Goal: Task Accomplishment & Management: Manage account settings

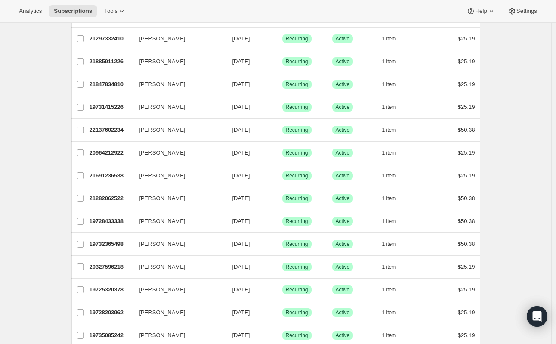
scroll to position [430, 0]
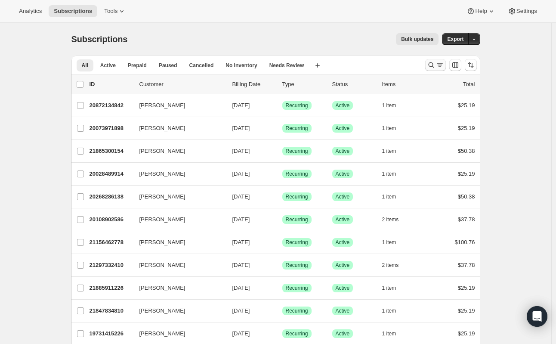
click at [434, 63] on icon "Search and filter results" at bounding box center [431, 65] width 9 height 9
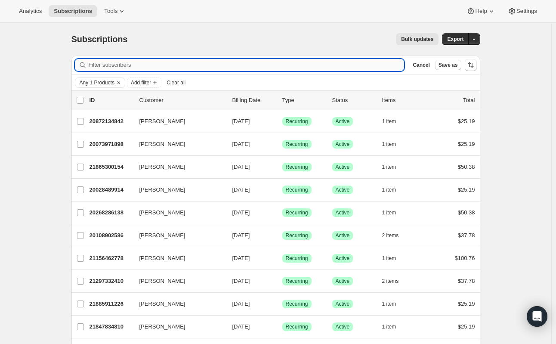
paste input "[EMAIL_ADDRESS][DOMAIN_NAME]"
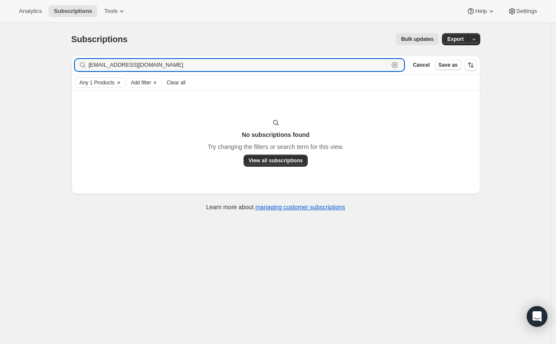
drag, startPoint x: 157, startPoint y: 69, endPoint x: 50, endPoint y: 59, distance: 107.2
click at [47, 59] on div "Subscriptions. This page is ready Subscriptions Bulk updates More actions Bulk …" at bounding box center [276, 195] width 552 height 344
paste input "[PERSON_NAME]"
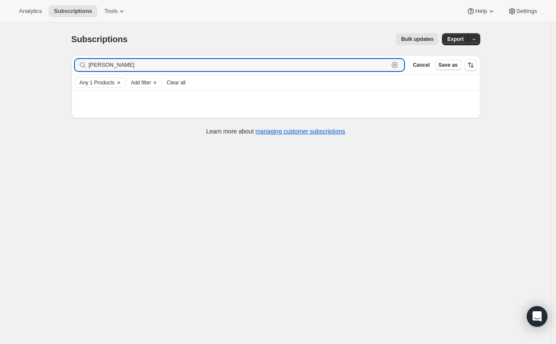
drag, startPoint x: 103, startPoint y: 65, endPoint x: 34, endPoint y: 57, distance: 69.0
click at [34, 57] on div "Subscriptions. This page is ready Subscriptions Bulk updates More actions Bulk …" at bounding box center [276, 195] width 552 height 344
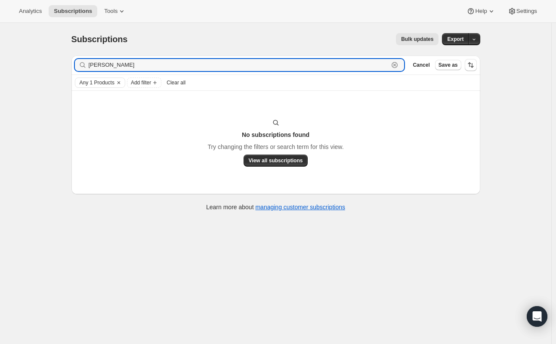
type input "[PERSON_NAME]"
click at [119, 82] on icon "Clear" at bounding box center [118, 82] width 7 height 7
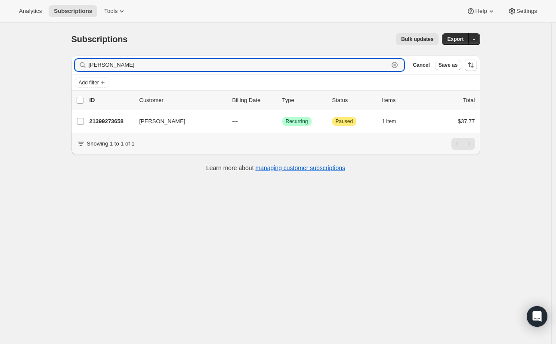
drag, startPoint x: 138, startPoint y: 65, endPoint x: 59, endPoint y: 62, distance: 78.9
click at [59, 62] on div "Subscriptions. This page is ready Subscriptions Bulk updates More actions Bulk …" at bounding box center [276, 195] width 552 height 344
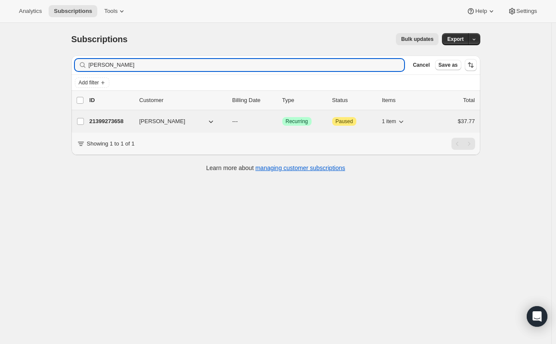
click at [174, 126] on div "21399273658 [PERSON_NAME] --- Success Recurring Attention Paused 1 item $37.77" at bounding box center [283, 121] width 386 height 12
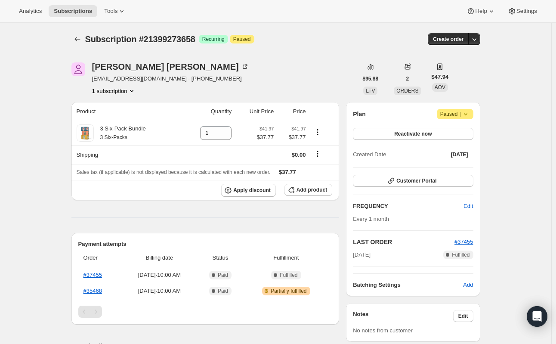
click at [470, 115] on icon at bounding box center [466, 114] width 9 height 9
click at [462, 131] on span "Cancel subscription" at bounding box center [458, 130] width 49 height 6
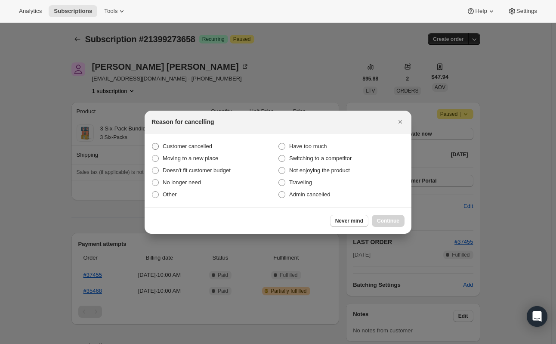
click at [202, 146] on span "Customer cancelled" at bounding box center [188, 146] width 50 height 6
click at [152, 143] on input "Customer cancelled" at bounding box center [152, 143] width 0 height 0
radio input "true"
click at [397, 215] on button "Continue" at bounding box center [388, 221] width 33 height 12
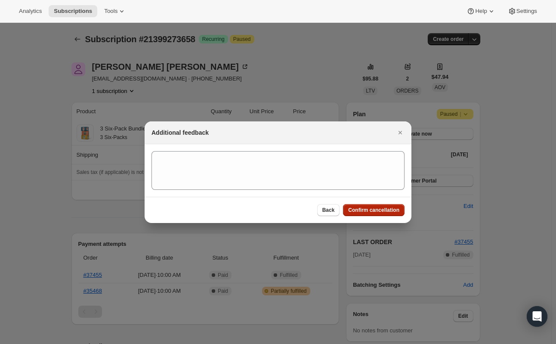
click at [391, 211] on span "Confirm cancellation" at bounding box center [373, 210] width 51 height 7
